Goal: Find specific page/section: Find specific page/section

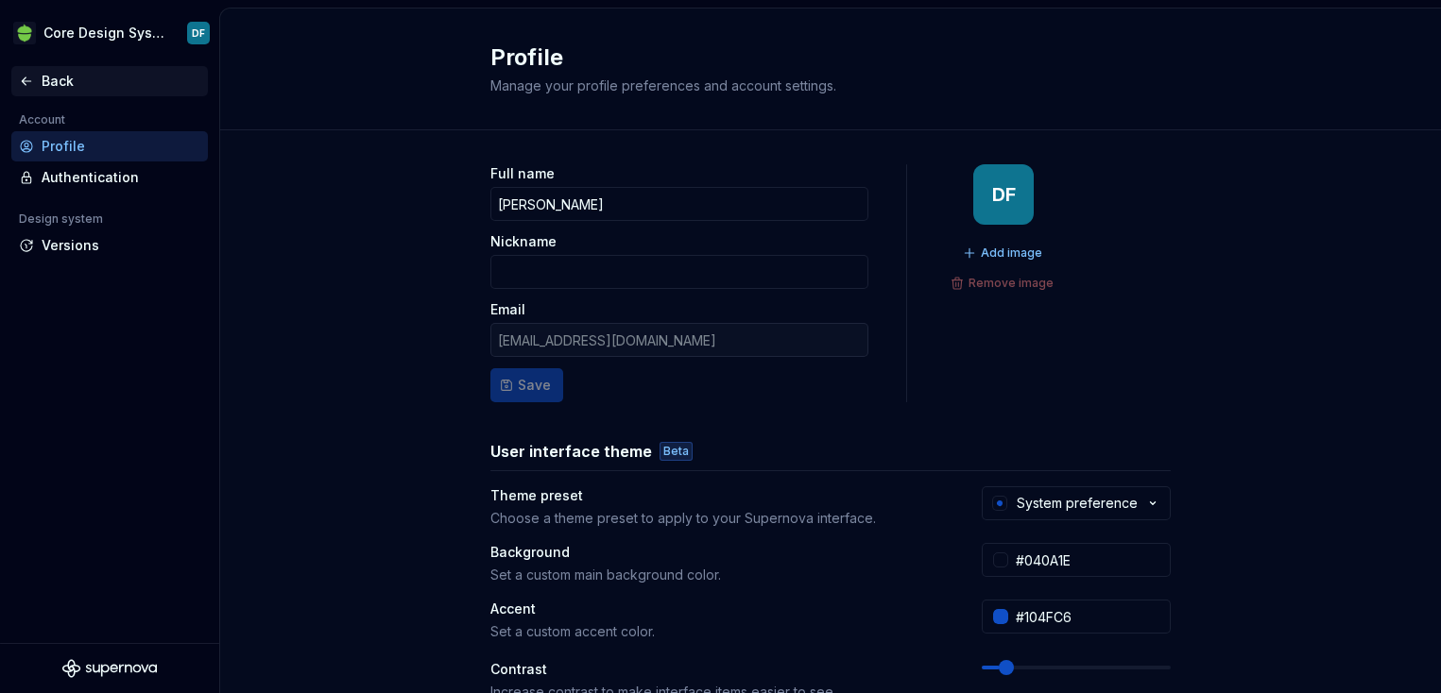
click at [46, 74] on div "Back" at bounding box center [121, 81] width 159 height 19
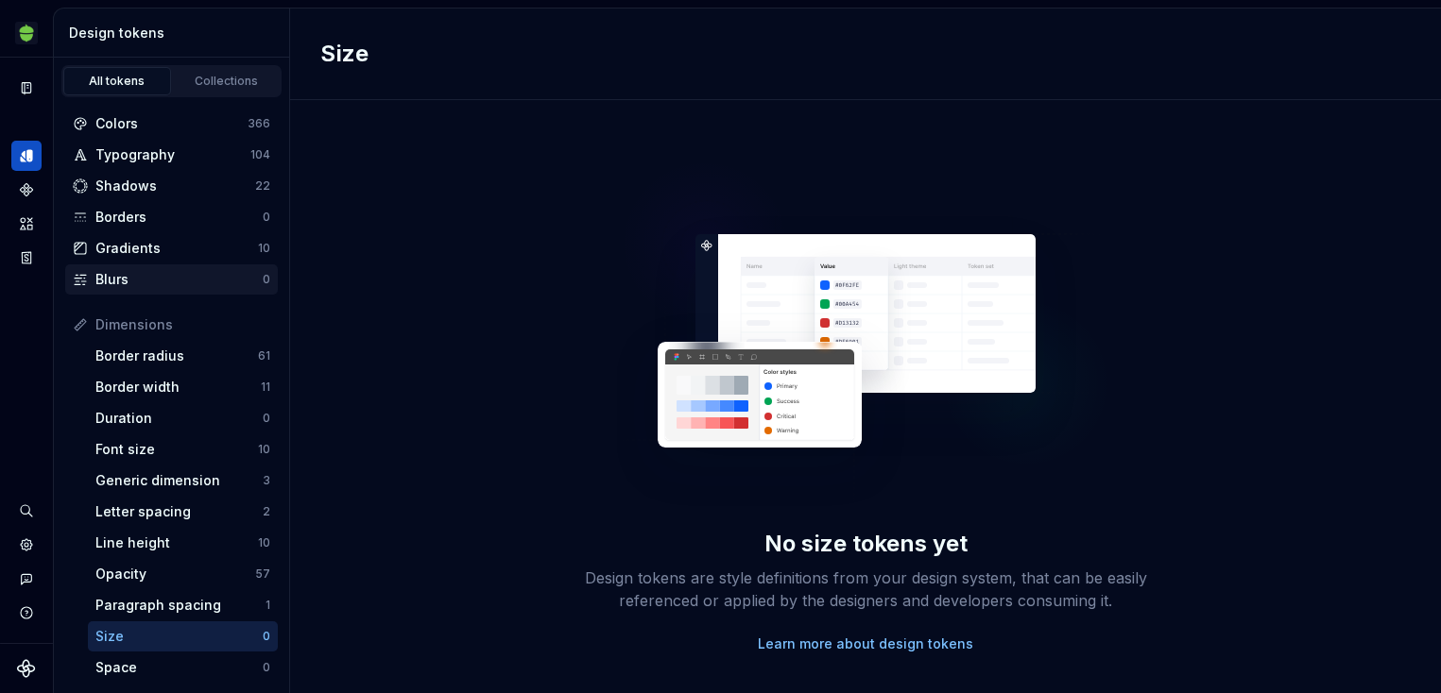
scroll to position [341, 0]
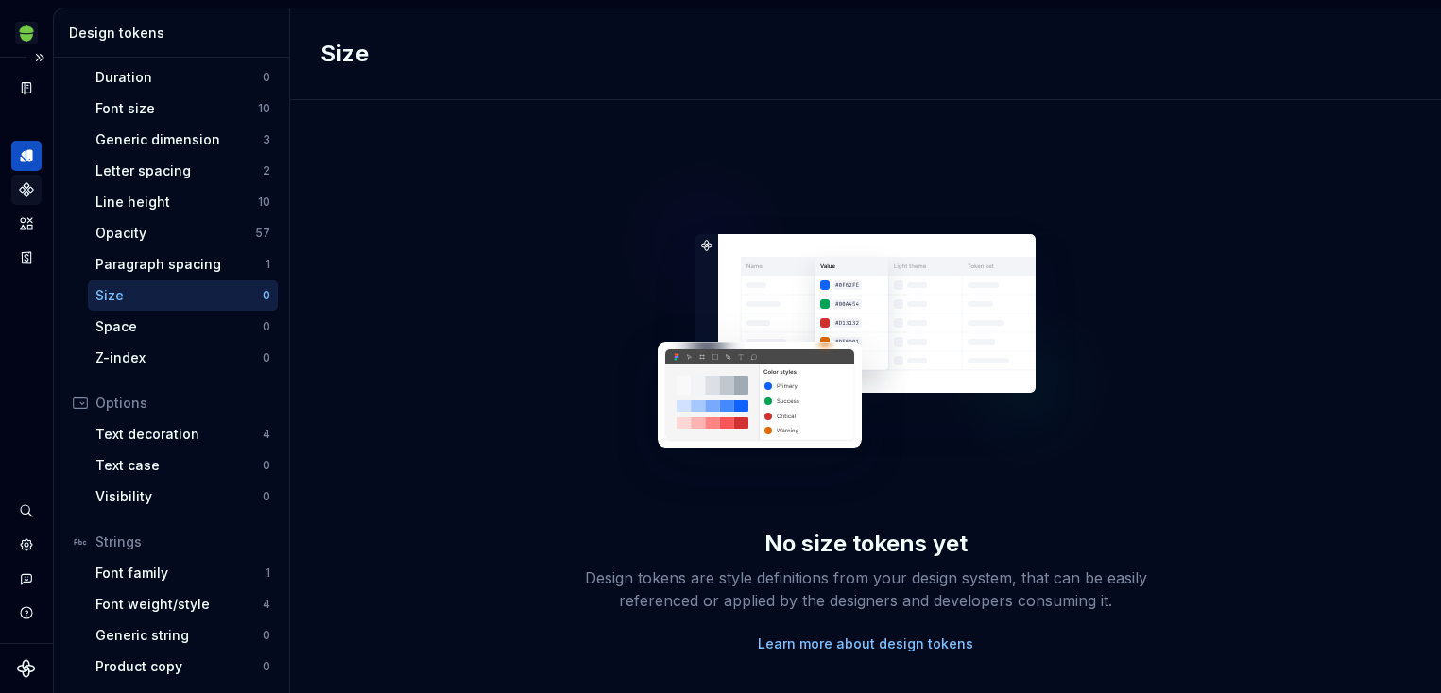
click at [26, 182] on icon "Components" at bounding box center [26, 189] width 17 height 17
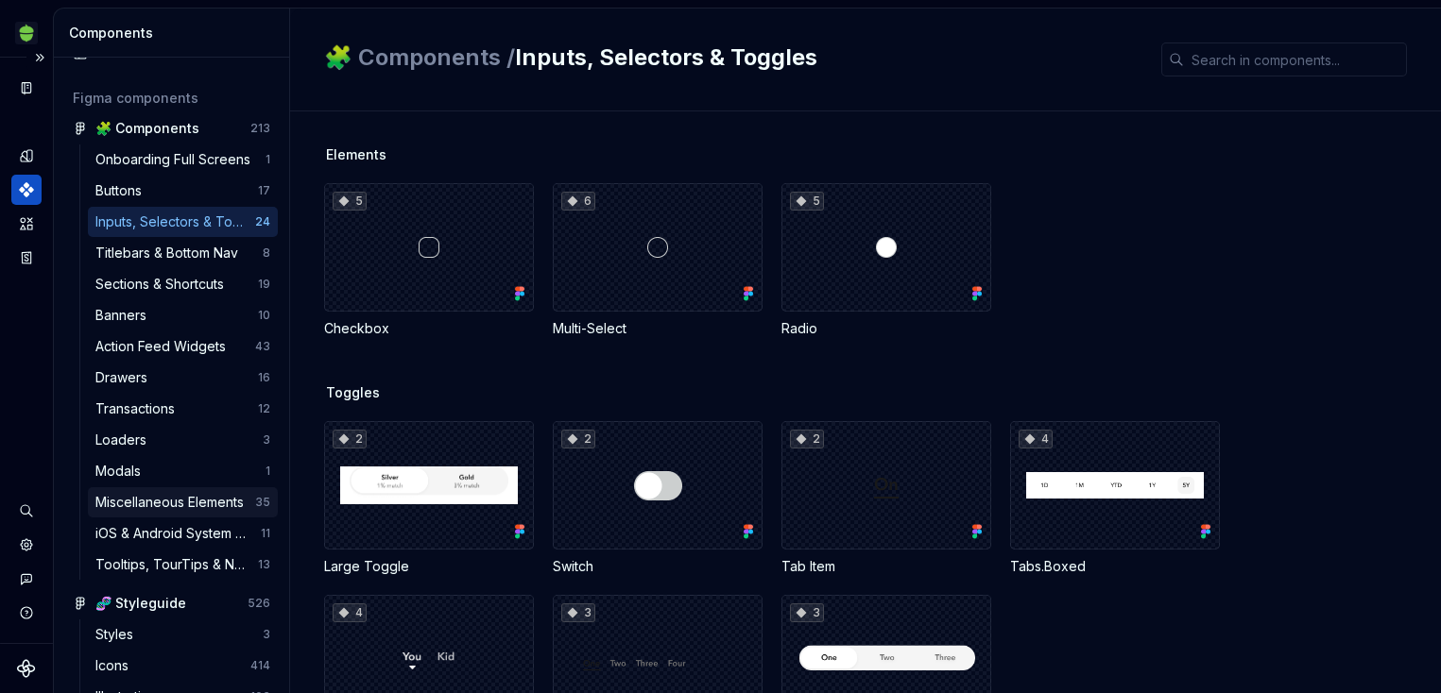
scroll to position [66, 0]
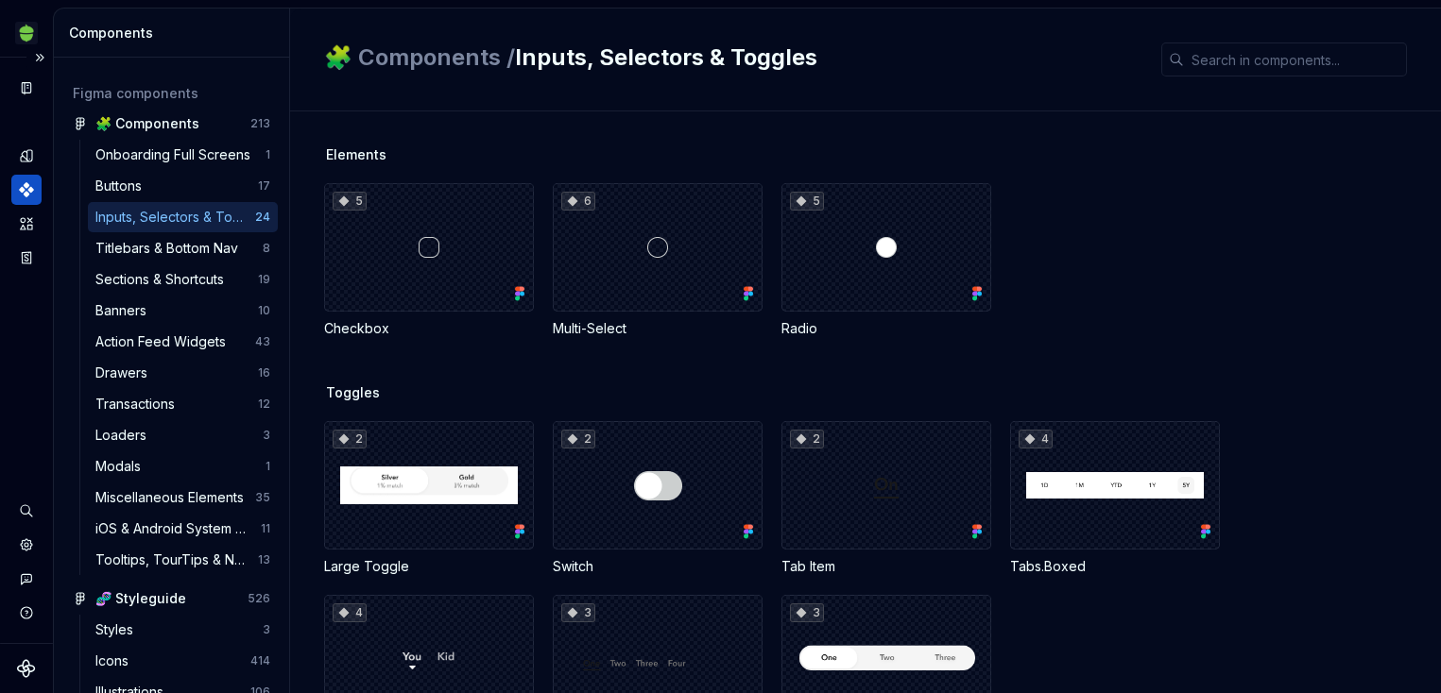
click at [110, 201] on div "Onboarding Full Screens 1 Buttons 17 Inputs, Selectors & Toggles 24 Titlebars &…" at bounding box center [183, 357] width 190 height 435
click at [110, 196] on div "Buttons 17" at bounding box center [183, 186] width 190 height 30
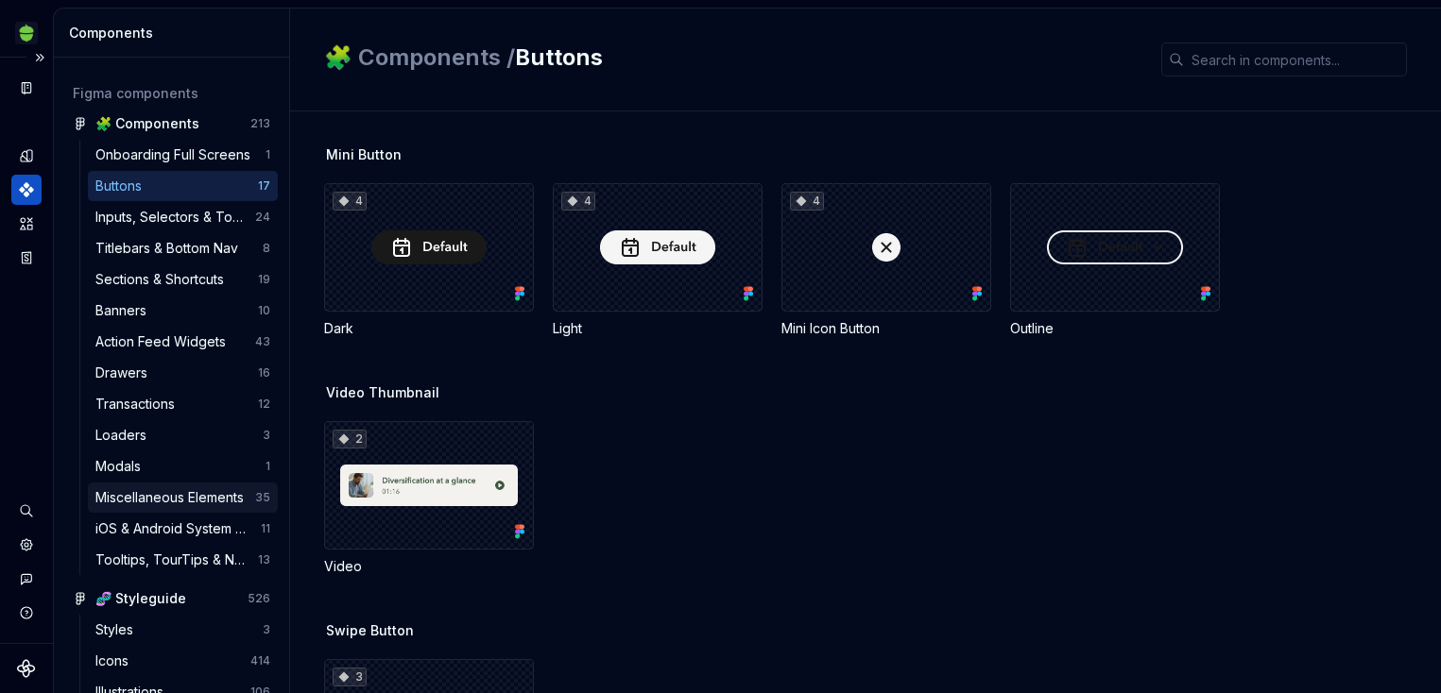
click at [154, 502] on div "Miscellaneous Elements" at bounding box center [173, 497] width 156 height 19
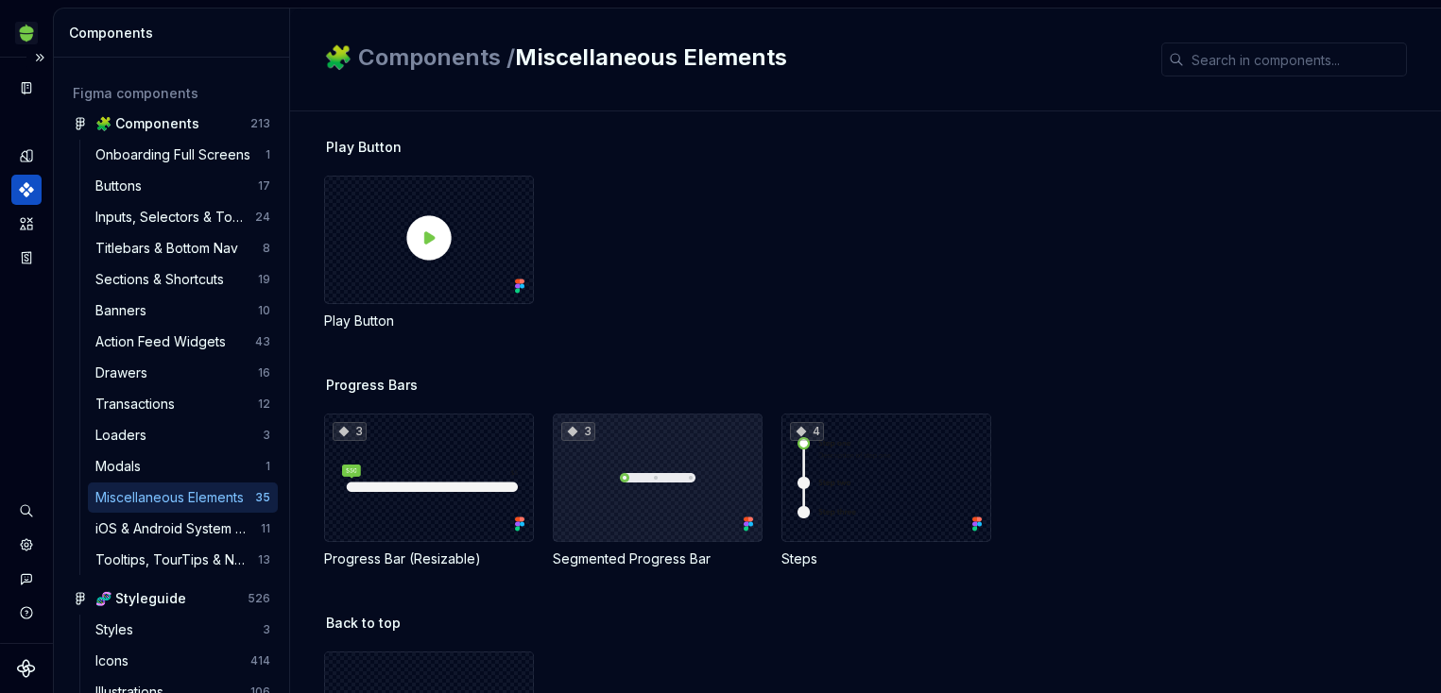
scroll to position [3077, 0]
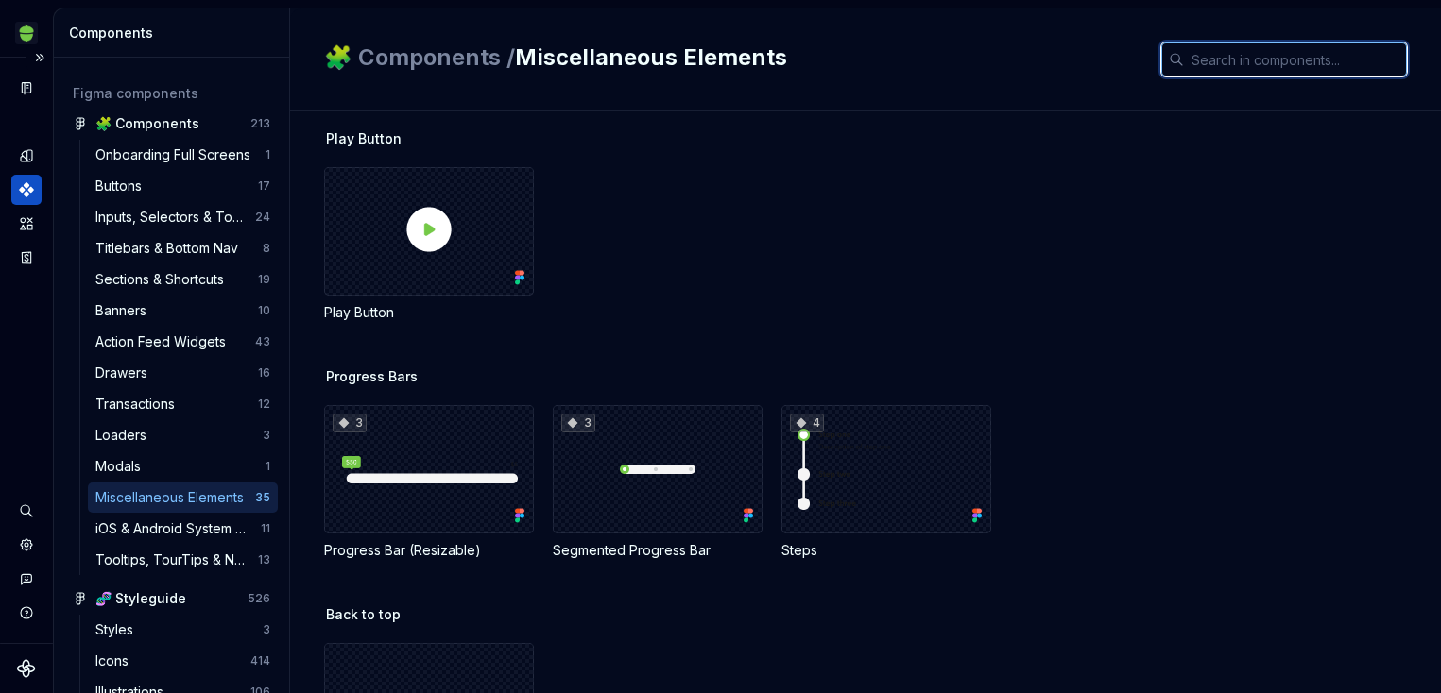
click at [1237, 62] on input "text" at bounding box center [1295, 60] width 223 height 34
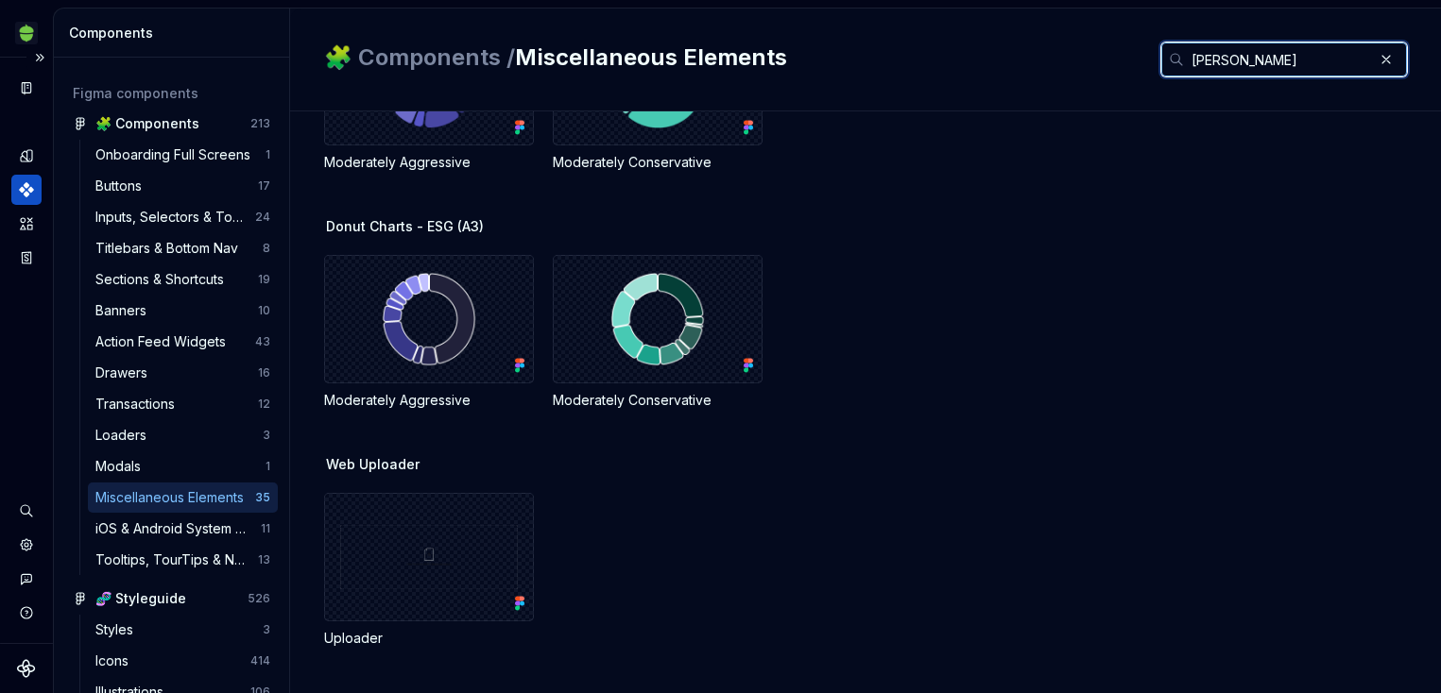
scroll to position [370, 0]
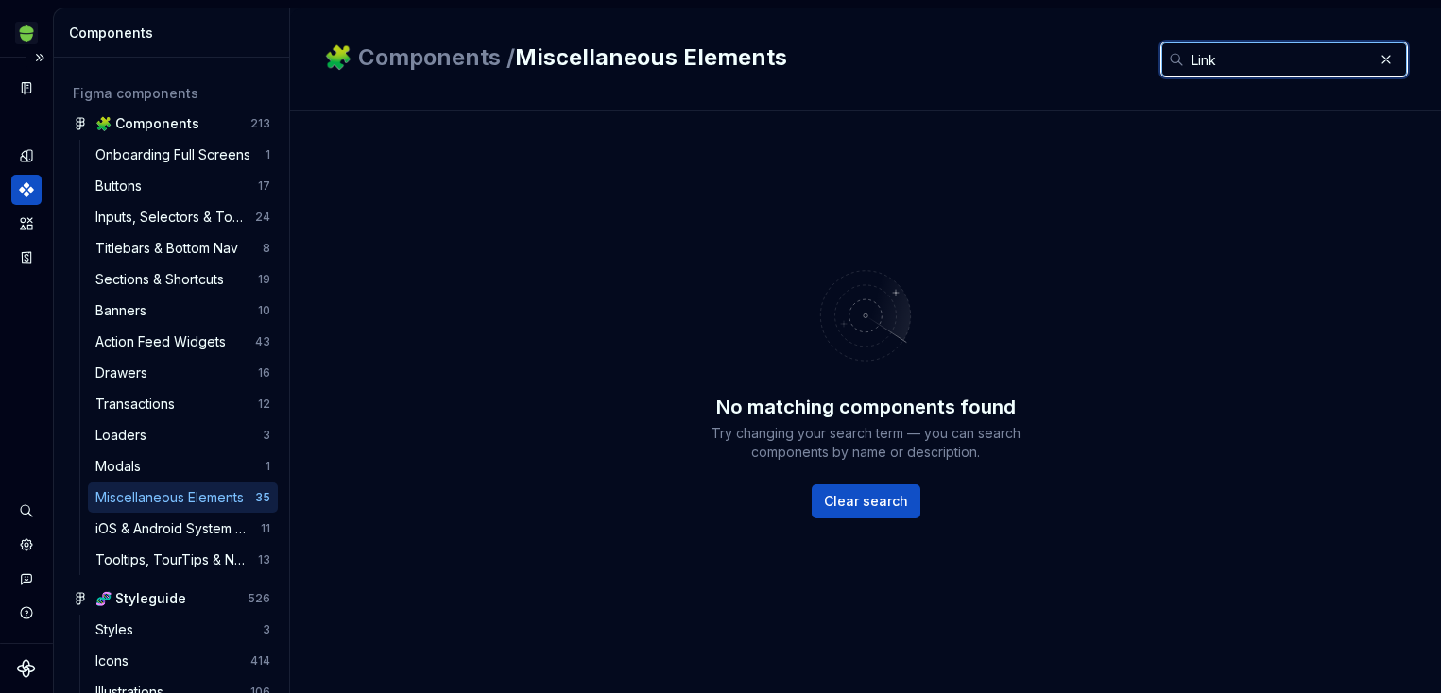
type input "Link"
